Goal: Information Seeking & Learning: Learn about a topic

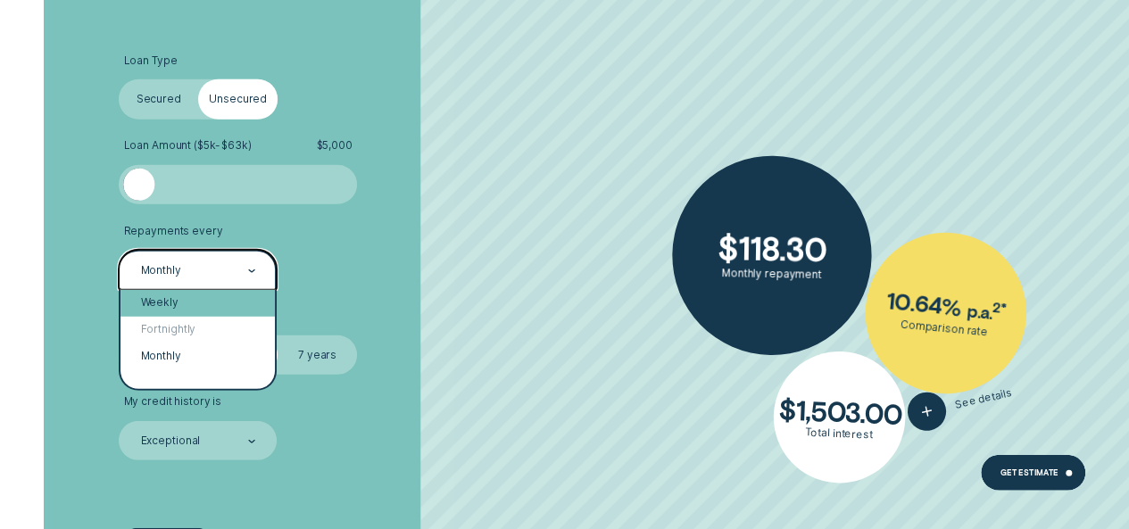
click at [195, 295] on div "Weekly" at bounding box center [197, 303] width 154 height 27
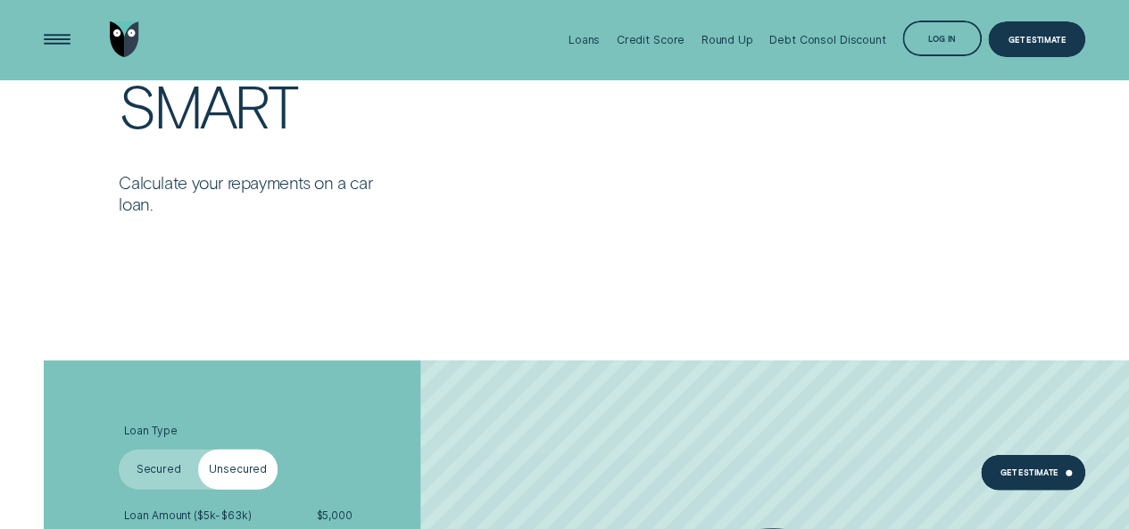
scroll to position [1868, 0]
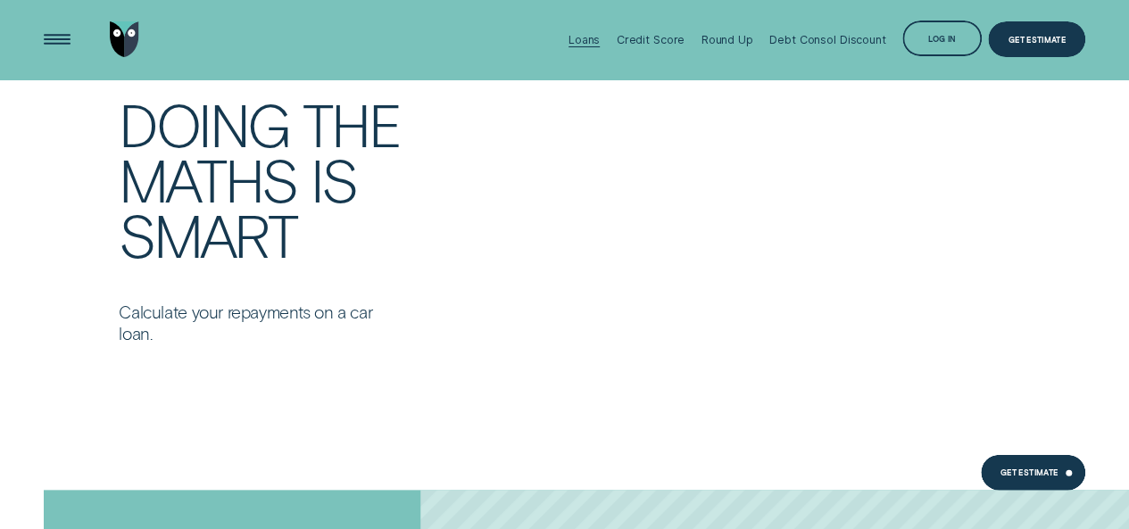
click at [594, 40] on div "Loans" at bounding box center [583, 39] width 31 height 13
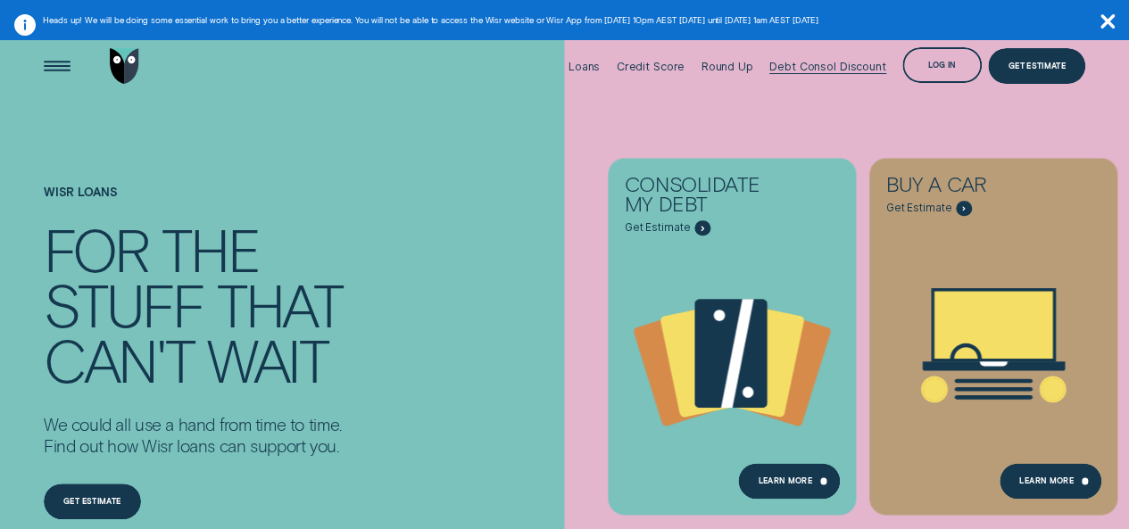
click at [842, 70] on div "Debt Consol Discount" at bounding box center [827, 66] width 116 height 13
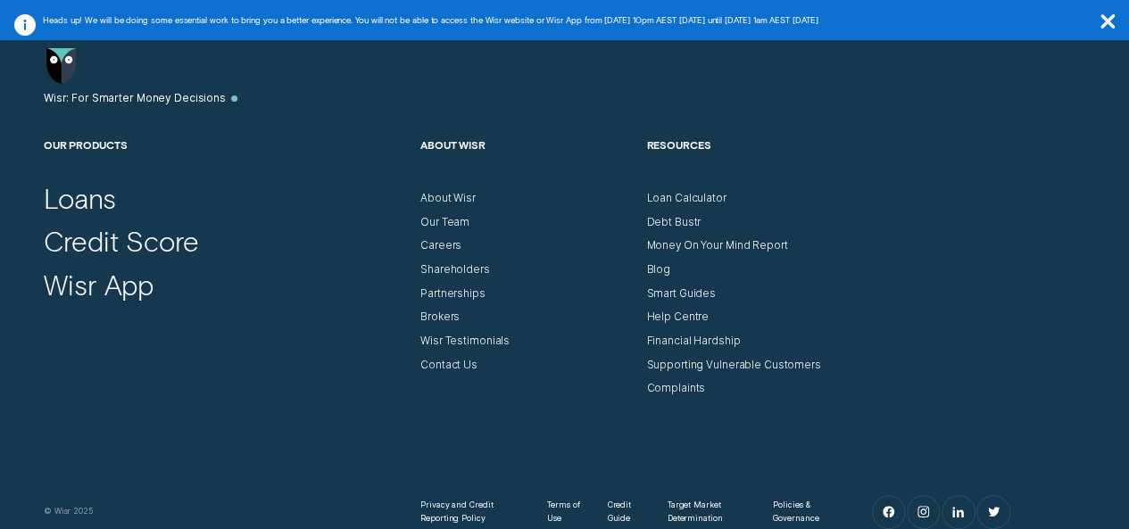
click at [1106, 17] on icon "button" at bounding box center [1107, 21] width 14 height 14
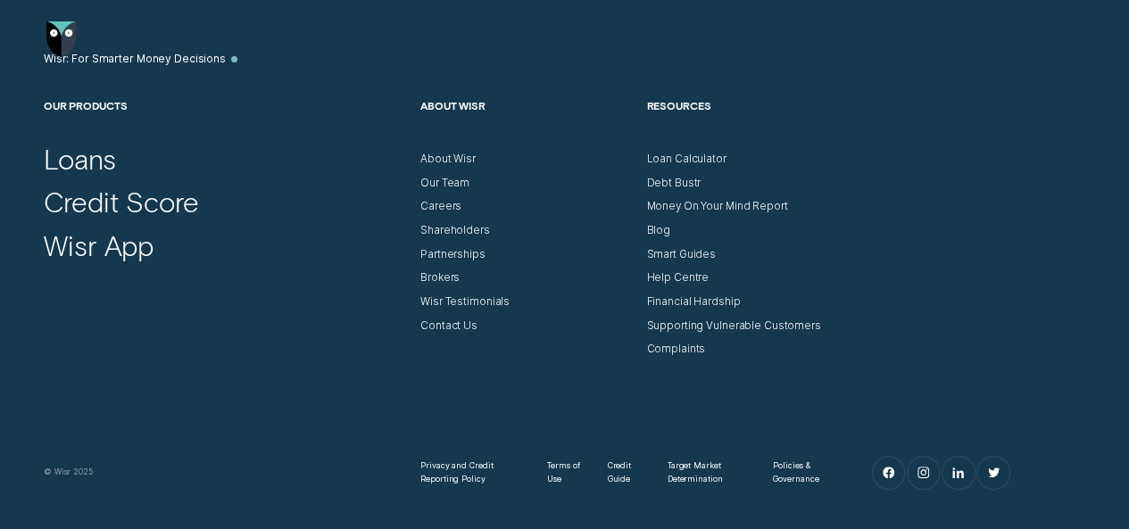
click at [942, 133] on div "Our Products Loans Credit Score Wisr App About Wisr About Wisr Our Team Careers…" at bounding box center [564, 227] width 1055 height 257
